Goal: Use online tool/utility: Use online tool/utility

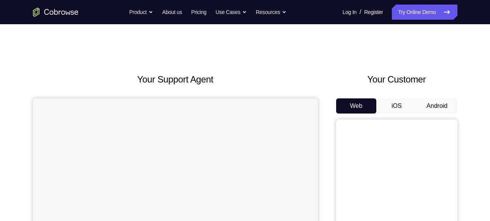
click at [435, 101] on button "Android" at bounding box center [437, 106] width 41 height 15
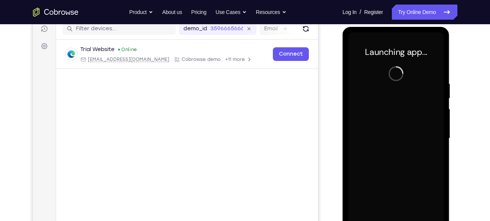
scroll to position [98, 0]
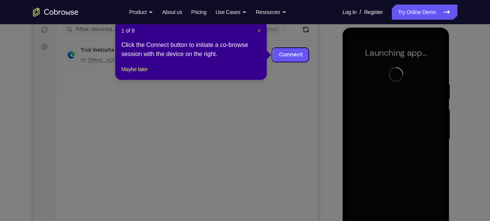
click at [258, 30] on span "×" at bounding box center [259, 31] width 3 height 6
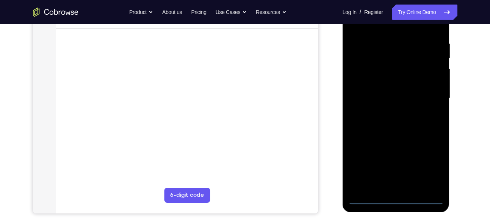
scroll to position [142, 0]
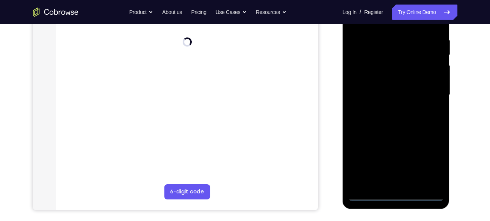
click at [393, 193] on div at bounding box center [396, 95] width 96 height 212
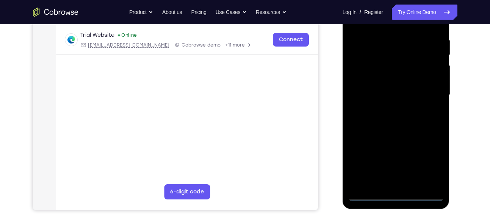
click at [427, 169] on div at bounding box center [396, 95] width 96 height 212
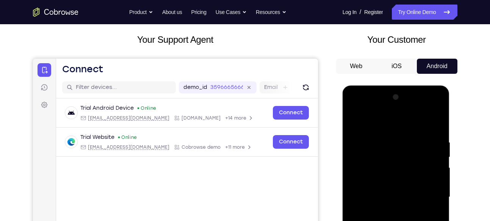
scroll to position [34, 0]
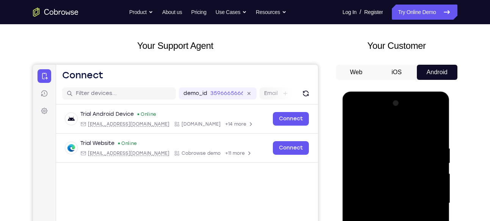
click at [356, 116] on div at bounding box center [396, 203] width 96 height 212
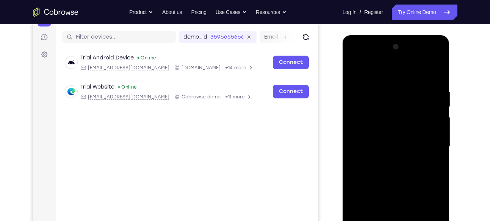
scroll to position [94, 0]
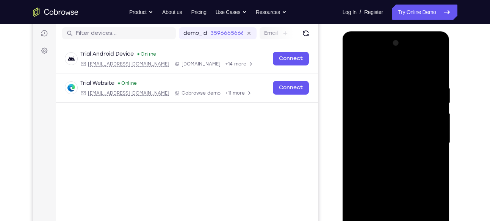
click at [429, 138] on div at bounding box center [396, 143] width 96 height 212
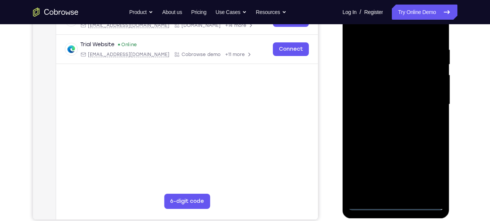
scroll to position [137, 0]
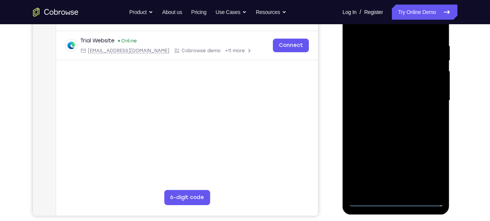
click at [385, 115] on div at bounding box center [396, 101] width 96 height 212
click at [386, 95] on div at bounding box center [396, 101] width 96 height 212
click at [379, 88] on div at bounding box center [396, 101] width 96 height 212
click at [376, 98] on div at bounding box center [396, 101] width 96 height 212
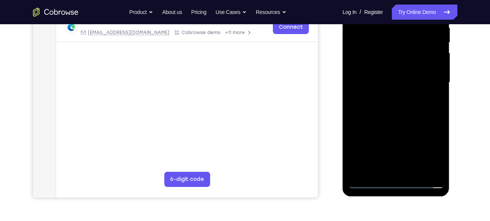
scroll to position [160, 0]
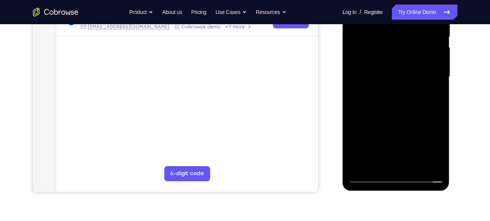
click at [395, 106] on div at bounding box center [396, 77] width 96 height 212
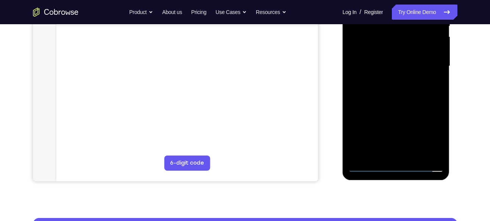
scroll to position [171, 0]
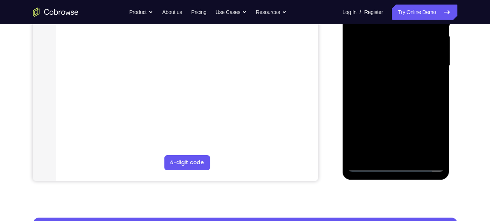
click at [413, 155] on div at bounding box center [396, 66] width 96 height 212
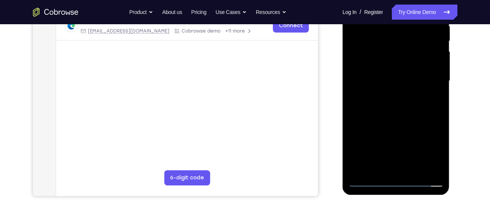
click at [401, 121] on div at bounding box center [396, 81] width 96 height 212
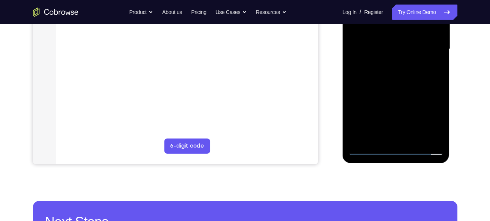
scroll to position [193, 0]
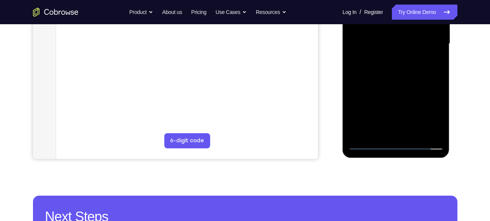
click at [368, 145] on div at bounding box center [396, 44] width 96 height 212
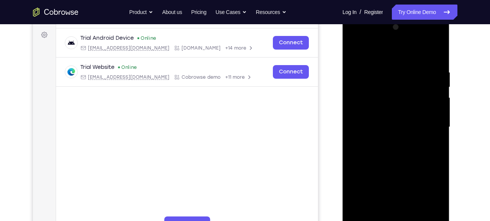
scroll to position [110, 0]
drag, startPoint x: 396, startPoint y: 57, endPoint x: 401, endPoint y: 19, distance: 38.9
click at [401, 19] on div at bounding box center [396, 128] width 107 height 226
click at [439, 52] on div at bounding box center [396, 127] width 96 height 212
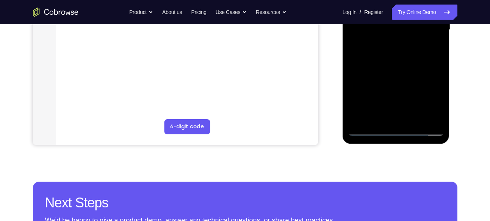
scroll to position [215, 0]
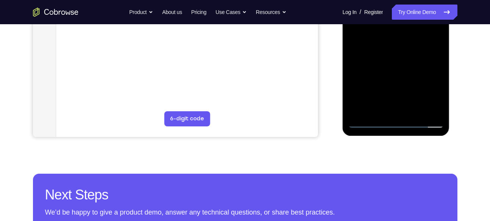
click at [411, 110] on div at bounding box center [396, 22] width 96 height 212
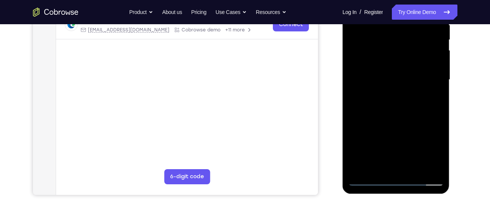
click at [385, 92] on div at bounding box center [396, 80] width 96 height 212
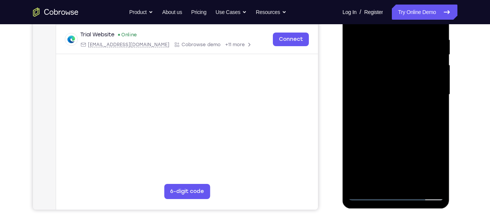
scroll to position [142, 0]
click at [394, 70] on div at bounding box center [396, 95] width 96 height 212
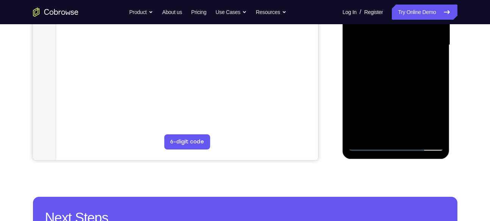
scroll to position [188, 0]
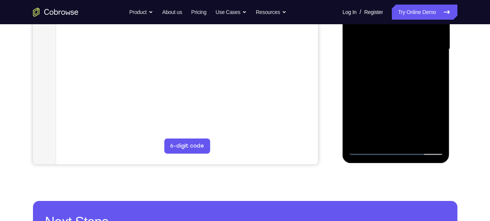
click at [361, 138] on div at bounding box center [396, 49] width 96 height 212
click at [378, 139] on div at bounding box center [396, 49] width 96 height 212
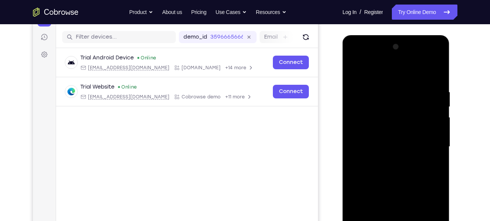
scroll to position [88, 0]
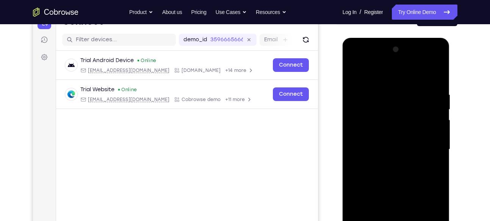
click at [374, 75] on div at bounding box center [396, 150] width 96 height 212
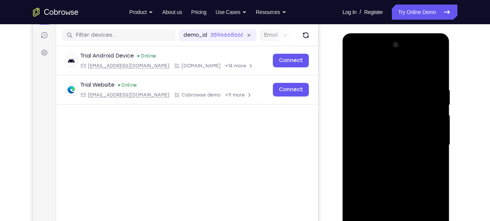
click at [380, 114] on div at bounding box center [396, 145] width 96 height 212
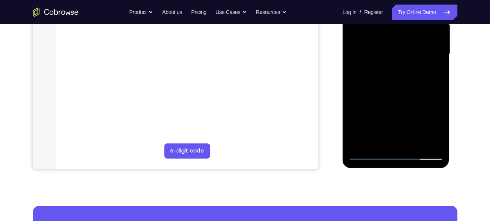
scroll to position [184, 0]
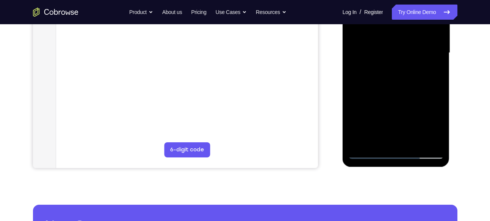
click at [438, 111] on div at bounding box center [396, 53] width 96 height 212
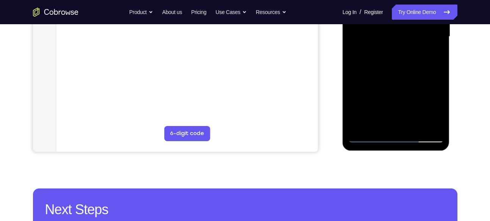
scroll to position [202, 0]
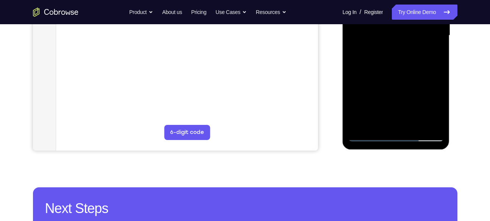
click at [369, 136] on div at bounding box center [396, 35] width 96 height 212
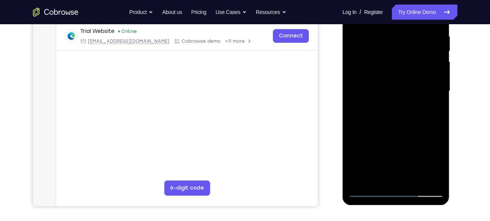
scroll to position [146, 0]
click at [383, 52] on div at bounding box center [396, 91] width 96 height 212
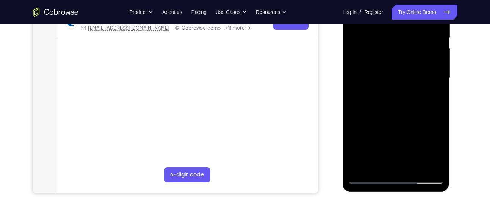
scroll to position [161, 0]
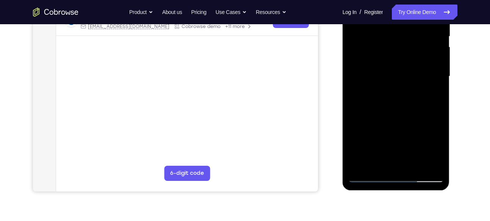
drag, startPoint x: 399, startPoint y: 122, endPoint x: 405, endPoint y: 94, distance: 28.4
click at [405, 94] on div at bounding box center [396, 76] width 96 height 212
click at [369, 92] on div at bounding box center [396, 76] width 96 height 212
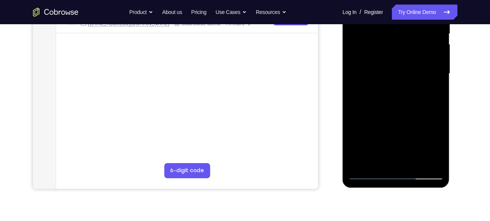
scroll to position [164, 0]
click at [370, 59] on div at bounding box center [396, 73] width 96 height 212
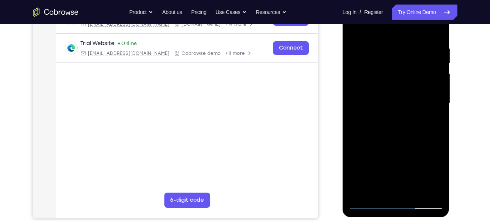
scroll to position [133, 0]
drag, startPoint x: 391, startPoint y: 78, endPoint x: 384, endPoint y: 110, distance: 32.5
click at [384, 110] on div at bounding box center [396, 104] width 96 height 212
drag, startPoint x: 381, startPoint y: 63, endPoint x: 376, endPoint y: 89, distance: 26.7
click at [376, 89] on div at bounding box center [396, 104] width 96 height 212
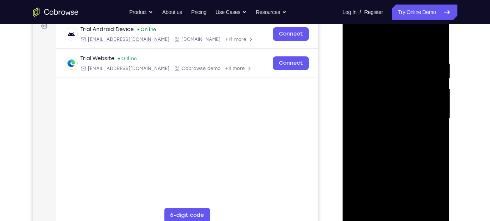
scroll to position [117, 0]
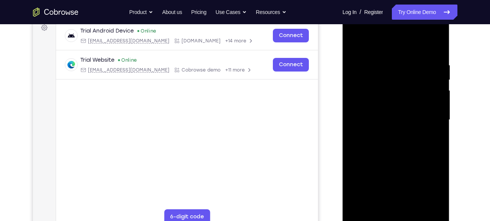
click at [357, 47] on div at bounding box center [396, 120] width 96 height 212
click at [356, 44] on div at bounding box center [396, 120] width 96 height 212
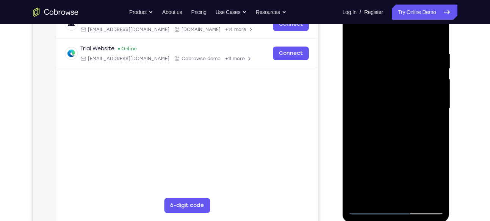
click at [397, 95] on div at bounding box center [396, 109] width 96 height 212
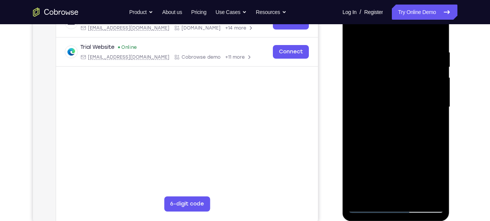
scroll to position [130, 0]
click at [378, 41] on div at bounding box center [396, 108] width 96 height 212
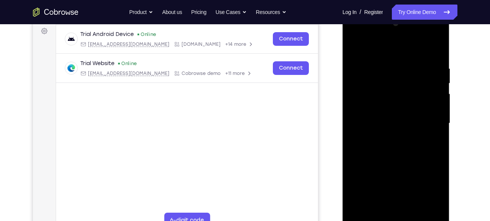
scroll to position [109, 0]
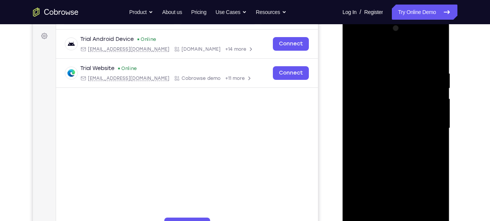
click at [378, 76] on div at bounding box center [396, 128] width 96 height 212
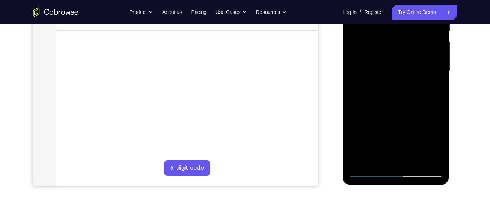
scroll to position [192, 0]
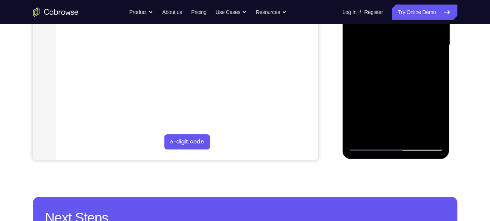
drag, startPoint x: 385, startPoint y: 96, endPoint x: 397, endPoint y: 61, distance: 37.5
click at [397, 61] on div at bounding box center [396, 45] width 96 height 212
drag, startPoint x: 398, startPoint y: 71, endPoint x: 393, endPoint y: 96, distance: 25.5
click at [393, 96] on div at bounding box center [396, 45] width 96 height 212
drag, startPoint x: 399, startPoint y: 63, endPoint x: 394, endPoint y: 85, distance: 22.5
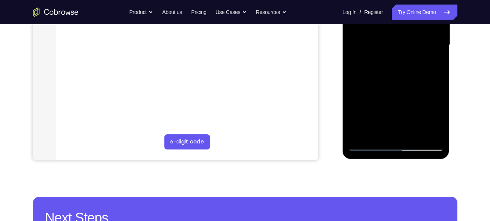
click at [394, 85] on div at bounding box center [396, 45] width 96 height 212
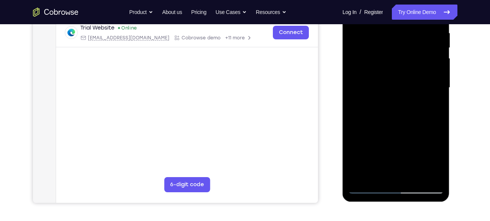
scroll to position [149, 0]
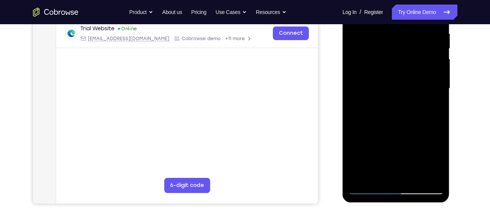
drag, startPoint x: 405, startPoint y: 57, endPoint x: 402, endPoint y: 69, distance: 13.0
click at [402, 69] on div at bounding box center [396, 89] width 96 height 212
click at [422, 70] on div at bounding box center [396, 89] width 96 height 212
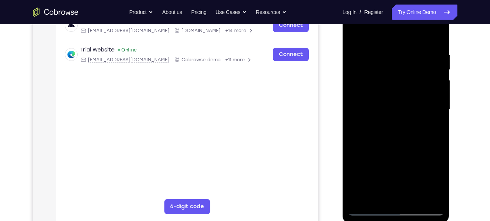
scroll to position [119, 0]
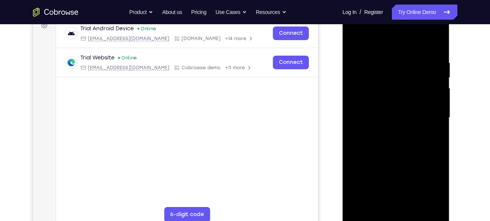
click at [393, 105] on div at bounding box center [396, 118] width 96 height 212
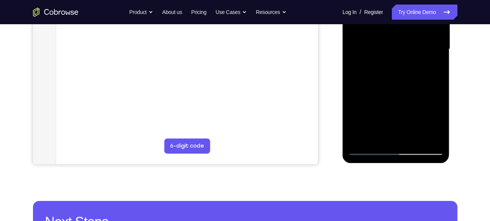
scroll to position [189, 0]
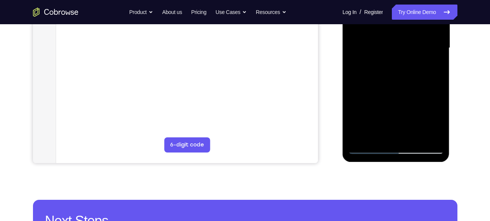
drag, startPoint x: 393, startPoint y: 107, endPoint x: 397, endPoint y: 87, distance: 20.8
click at [397, 87] on div at bounding box center [396, 48] width 96 height 212
drag, startPoint x: 389, startPoint y: 109, endPoint x: 396, endPoint y: 82, distance: 27.3
click at [396, 82] on div at bounding box center [396, 48] width 96 height 212
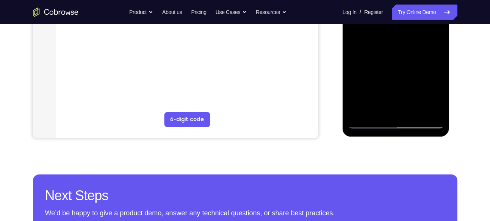
scroll to position [214, 0]
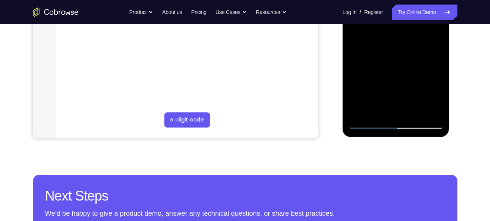
drag, startPoint x: 378, startPoint y: 93, endPoint x: 390, endPoint y: 52, distance: 43.3
click at [390, 52] on div at bounding box center [396, 23] width 96 height 212
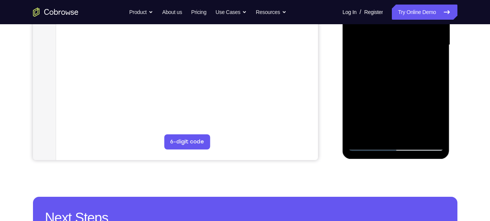
scroll to position [190, 0]
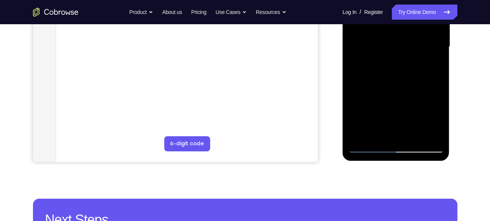
drag, startPoint x: 388, startPoint y: 58, endPoint x: 378, endPoint y: 99, distance: 42.0
click at [378, 99] on div at bounding box center [396, 47] width 96 height 212
click at [360, 55] on div at bounding box center [396, 47] width 96 height 212
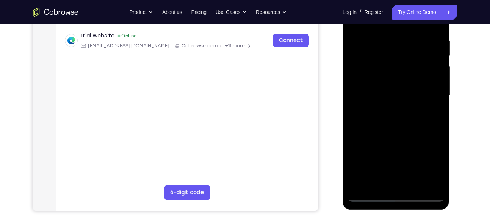
scroll to position [139, 0]
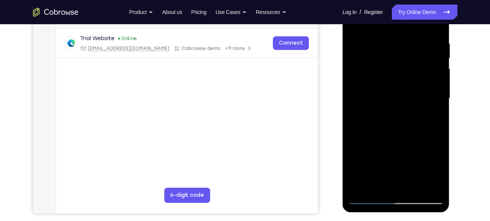
click at [423, 52] on div at bounding box center [396, 98] width 96 height 212
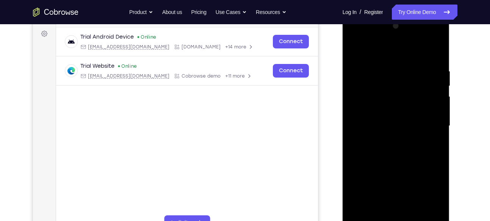
scroll to position [111, 0]
drag, startPoint x: 385, startPoint y: 68, endPoint x: 378, endPoint y: 94, distance: 26.9
click at [378, 94] on div at bounding box center [396, 126] width 96 height 212
click at [355, 49] on div at bounding box center [396, 126] width 96 height 212
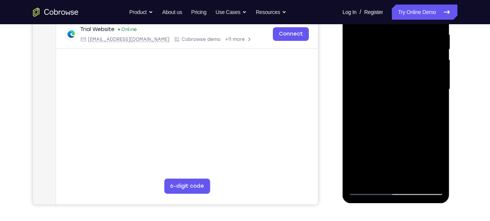
scroll to position [126, 0]
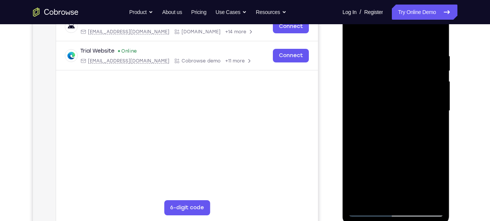
click at [355, 35] on div at bounding box center [396, 111] width 96 height 212
click at [356, 38] on div at bounding box center [396, 111] width 96 height 212
click at [355, 33] on div at bounding box center [396, 111] width 96 height 212
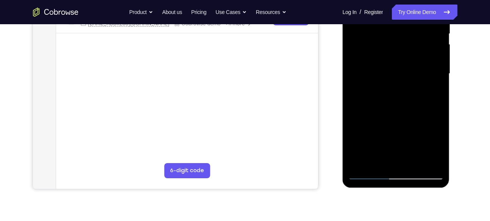
scroll to position [167, 0]
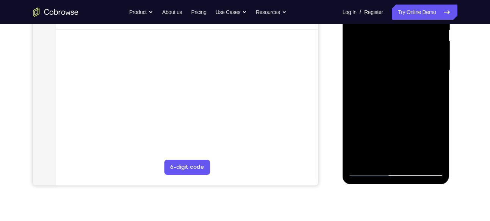
click at [388, 70] on div at bounding box center [396, 70] width 96 height 212
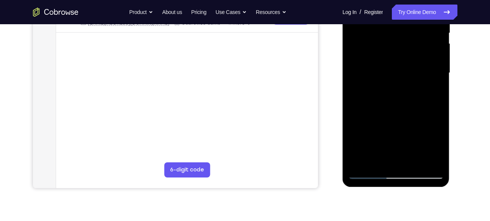
click at [435, 77] on div at bounding box center [396, 73] width 96 height 212
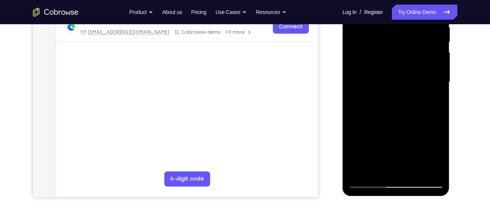
scroll to position [154, 0]
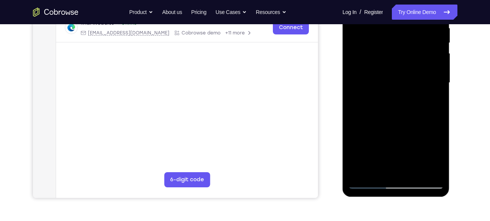
click at [361, 84] on div at bounding box center [396, 83] width 96 height 212
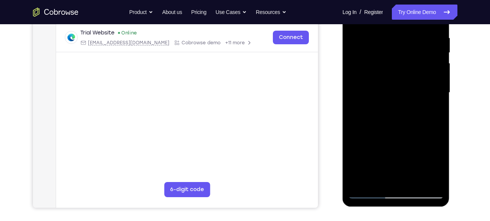
scroll to position [144, 0]
click at [430, 71] on div at bounding box center [396, 93] width 96 height 212
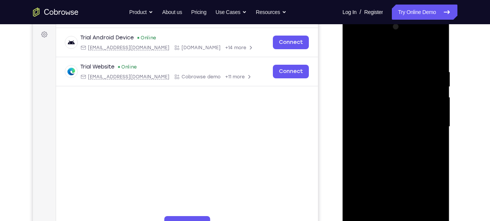
scroll to position [111, 0]
click at [437, 25] on div at bounding box center [396, 126] width 96 height 212
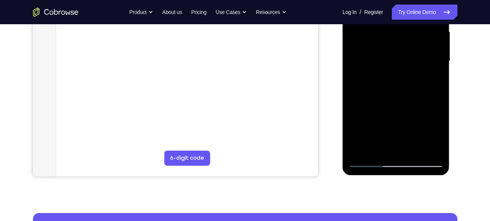
scroll to position [176, 0]
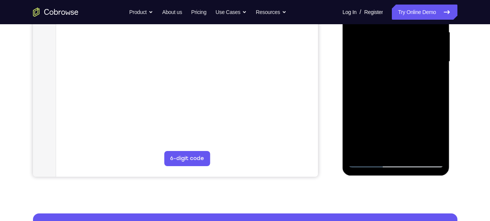
click at [371, 60] on div at bounding box center [396, 62] width 96 height 212
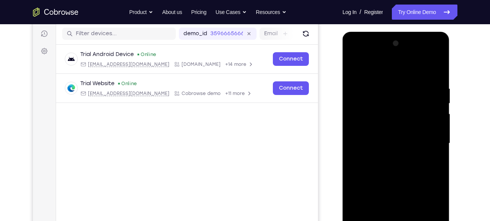
scroll to position [89, 0]
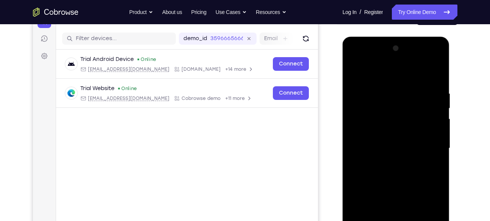
click at [437, 48] on div at bounding box center [396, 148] width 96 height 212
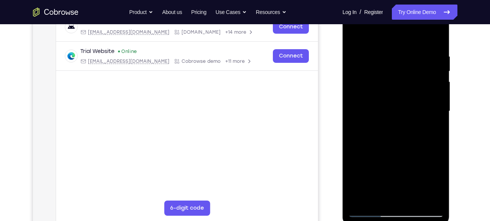
scroll to position [129, 0]
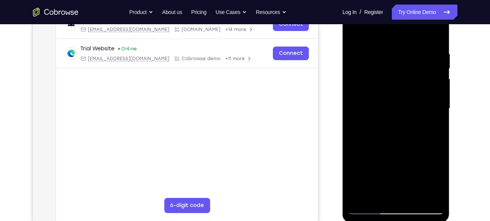
click at [358, 104] on div at bounding box center [396, 109] width 96 height 212
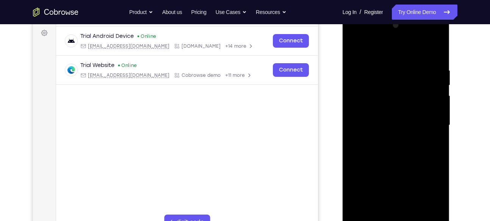
scroll to position [109, 0]
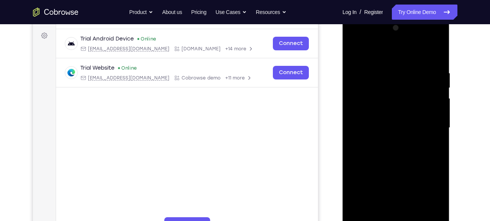
click at [435, 32] on div at bounding box center [396, 128] width 96 height 212
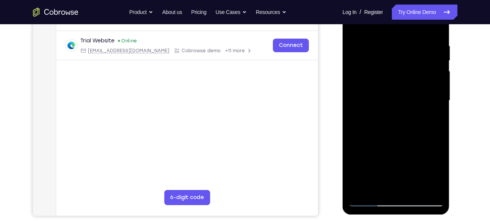
scroll to position [126, 0]
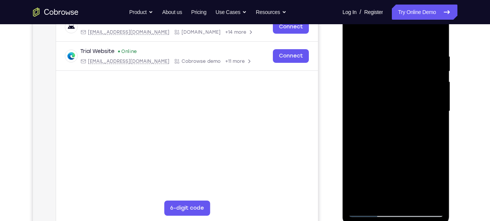
click at [355, 35] on div at bounding box center [396, 111] width 96 height 212
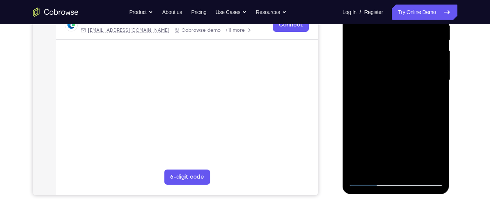
scroll to position [156, 0]
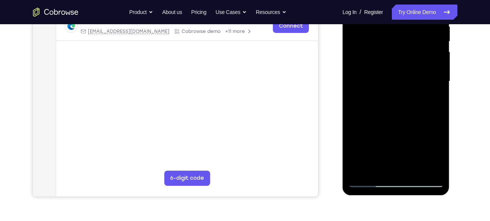
drag, startPoint x: 384, startPoint y: 97, endPoint x: 390, endPoint y: 39, distance: 58.7
click at [390, 39] on div at bounding box center [396, 81] width 96 height 212
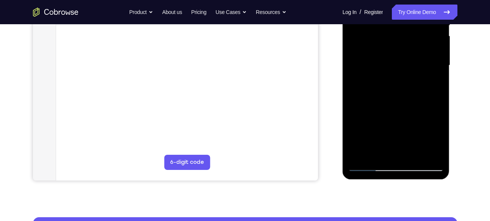
scroll to position [173, 0]
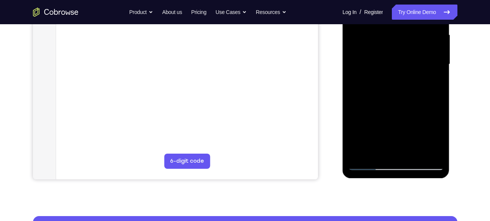
drag, startPoint x: 389, startPoint y: 111, endPoint x: 388, endPoint y: 69, distance: 42.1
click at [388, 69] on div at bounding box center [396, 64] width 96 height 212
drag, startPoint x: 387, startPoint y: 111, endPoint x: 389, endPoint y: 61, distance: 50.5
click at [389, 61] on div at bounding box center [396, 64] width 96 height 212
drag, startPoint x: 385, startPoint y: 101, endPoint x: 387, endPoint y: 71, distance: 30.0
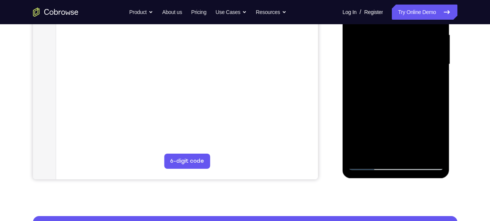
click at [387, 71] on div at bounding box center [396, 64] width 96 height 212
drag, startPoint x: 385, startPoint y: 99, endPoint x: 374, endPoint y: 44, distance: 55.6
click at [374, 44] on div at bounding box center [396, 64] width 96 height 212
drag, startPoint x: 372, startPoint y: 94, endPoint x: 378, endPoint y: 58, distance: 36.1
click at [378, 58] on div at bounding box center [396, 64] width 96 height 212
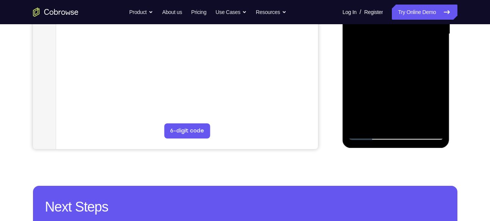
scroll to position [215, 0]
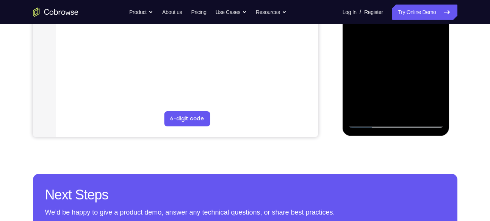
drag, startPoint x: 376, startPoint y: 96, endPoint x: 398, endPoint y: 37, distance: 63.0
click at [398, 37] on div at bounding box center [396, 22] width 96 height 212
drag, startPoint x: 378, startPoint y: 97, endPoint x: 380, endPoint y: 61, distance: 36.1
click at [380, 61] on div at bounding box center [396, 22] width 96 height 212
drag, startPoint x: 373, startPoint y: 85, endPoint x: 380, endPoint y: 50, distance: 35.3
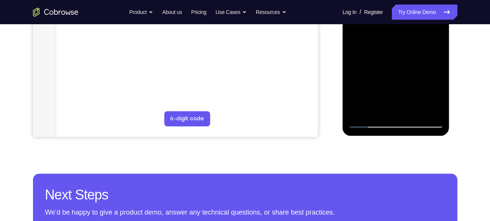
click at [380, 50] on div at bounding box center [396, 22] width 96 height 212
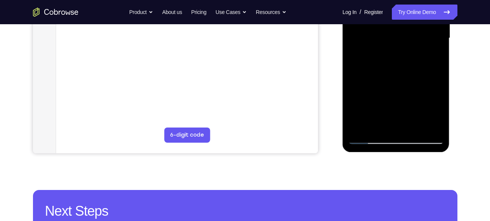
scroll to position [197, 0]
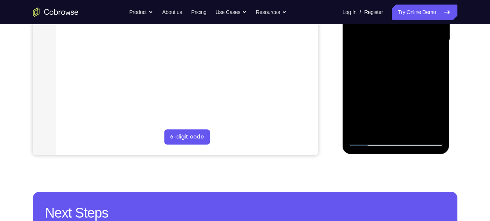
drag, startPoint x: 373, startPoint y: 96, endPoint x: 378, endPoint y: 53, distance: 42.3
click at [378, 53] on div at bounding box center [396, 40] width 96 height 212
drag, startPoint x: 376, startPoint y: 97, endPoint x: 375, endPoint y: 69, distance: 28.8
click at [375, 69] on div at bounding box center [396, 40] width 96 height 212
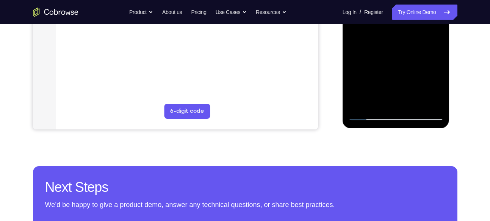
scroll to position [223, 0]
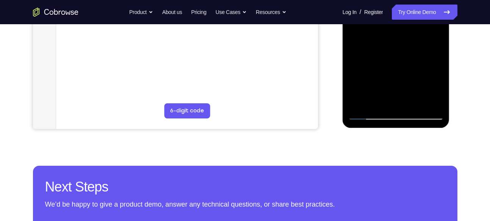
drag, startPoint x: 378, startPoint y: 94, endPoint x: 386, endPoint y: 52, distance: 42.5
click at [386, 52] on div at bounding box center [396, 14] width 96 height 212
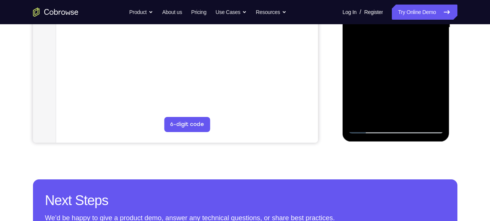
scroll to position [208, 0]
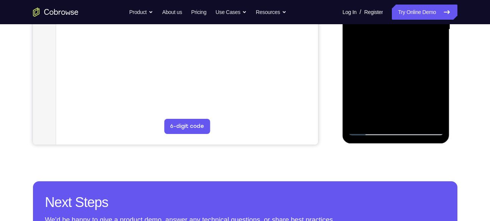
drag, startPoint x: 381, startPoint y: 99, endPoint x: 388, endPoint y: 56, distance: 44.1
click at [388, 56] on div at bounding box center [396, 29] width 96 height 212
drag, startPoint x: 377, startPoint y: 96, endPoint x: 375, endPoint y: 67, distance: 28.9
click at [375, 67] on div at bounding box center [396, 29] width 96 height 212
drag, startPoint x: 377, startPoint y: 89, endPoint x: 381, endPoint y: 65, distance: 25.0
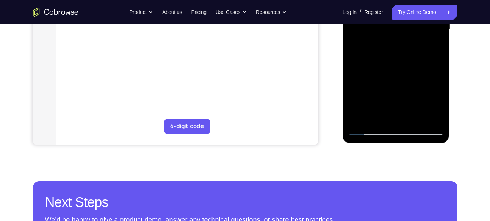
click at [381, 65] on div at bounding box center [396, 29] width 96 height 212
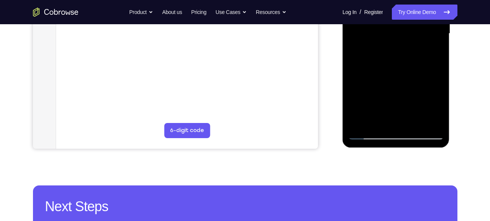
scroll to position [204, 0]
drag, startPoint x: 375, startPoint y: 98, endPoint x: 390, endPoint y: 55, distance: 45.0
click at [390, 55] on div at bounding box center [396, 33] width 96 height 212
drag, startPoint x: 383, startPoint y: 64, endPoint x: 391, endPoint y: 46, distance: 20.6
click at [391, 46] on div at bounding box center [396, 33] width 96 height 212
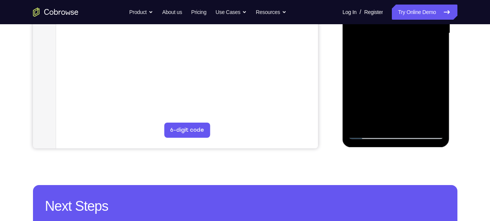
drag, startPoint x: 372, startPoint y: 96, endPoint x: 381, endPoint y: 58, distance: 38.2
click at [381, 58] on div at bounding box center [396, 33] width 96 height 212
drag, startPoint x: 374, startPoint y: 99, endPoint x: 381, endPoint y: 67, distance: 32.2
click at [381, 67] on div at bounding box center [396, 33] width 96 height 212
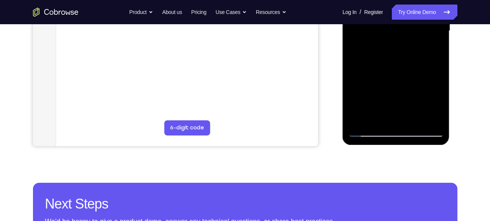
drag, startPoint x: 380, startPoint y: 94, endPoint x: 385, endPoint y: 65, distance: 29.6
click at [385, 65] on div at bounding box center [396, 31] width 96 height 212
drag, startPoint x: 381, startPoint y: 102, endPoint x: 383, endPoint y: 65, distance: 36.4
click at [383, 65] on div at bounding box center [396, 31] width 96 height 212
drag, startPoint x: 376, startPoint y: 102, endPoint x: 388, endPoint y: 59, distance: 44.8
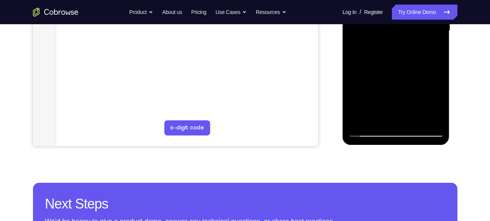
click at [388, 59] on div at bounding box center [396, 31] width 96 height 212
drag, startPoint x: 377, startPoint y: 97, endPoint x: 385, endPoint y: 70, distance: 28.0
click at [385, 70] on div at bounding box center [396, 31] width 96 height 212
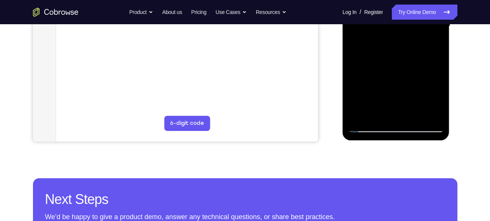
scroll to position [207, 0]
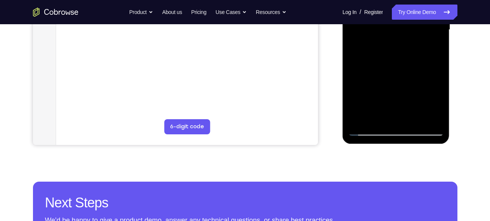
drag, startPoint x: 388, startPoint y: 102, endPoint x: 399, endPoint y: 51, distance: 52.4
click at [399, 51] on div at bounding box center [396, 30] width 96 height 212
drag, startPoint x: 387, startPoint y: 97, endPoint x: 399, endPoint y: 41, distance: 57.1
click at [399, 41] on div at bounding box center [396, 30] width 96 height 212
drag, startPoint x: 386, startPoint y: 95, endPoint x: 390, endPoint y: 76, distance: 19.0
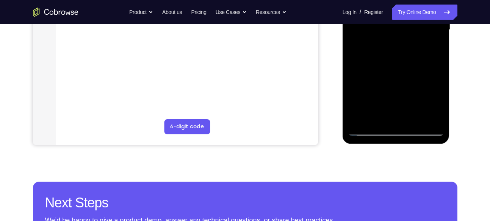
click at [390, 76] on div at bounding box center [396, 30] width 96 height 212
drag, startPoint x: 385, startPoint y: 98, endPoint x: 400, endPoint y: 62, distance: 39.4
click at [400, 62] on div at bounding box center [396, 30] width 96 height 212
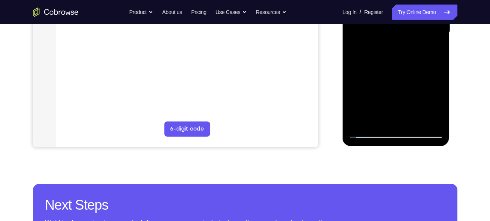
drag, startPoint x: 385, startPoint y: 100, endPoint x: 399, endPoint y: 55, distance: 47.3
click at [399, 55] on div at bounding box center [396, 32] width 96 height 212
drag, startPoint x: 393, startPoint y: 92, endPoint x: 395, endPoint y: 58, distance: 34.2
click at [395, 58] on div at bounding box center [396, 32] width 96 height 212
drag, startPoint x: 383, startPoint y: 101, endPoint x: 392, endPoint y: 77, distance: 25.5
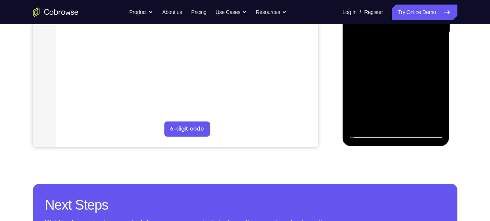
click at [392, 77] on div at bounding box center [396, 32] width 96 height 212
drag, startPoint x: 391, startPoint y: 102, endPoint x: 395, endPoint y: 65, distance: 37.4
click at [395, 65] on div at bounding box center [396, 32] width 96 height 212
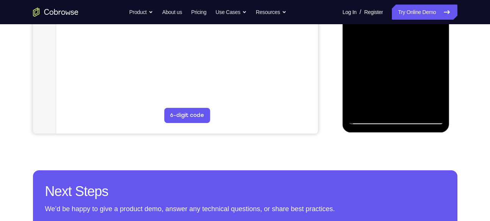
scroll to position [221, 0]
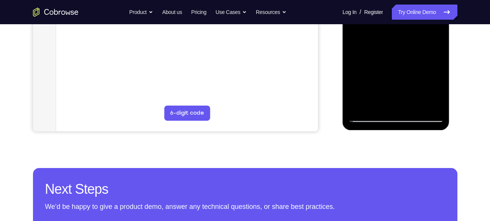
click at [366, 117] on div at bounding box center [396, 16] width 96 height 212
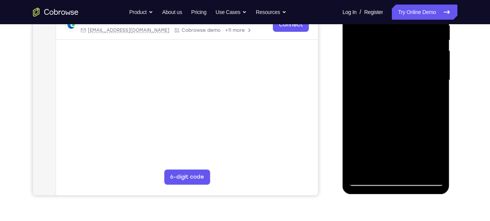
scroll to position [151, 0]
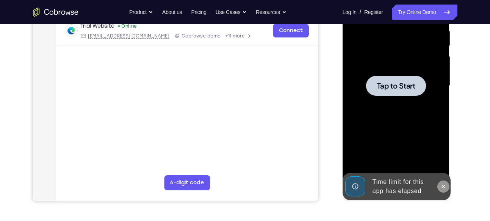
click at [447, 188] on icon at bounding box center [444, 187] width 6 height 6
